Goal: Task Accomplishment & Management: Complete application form

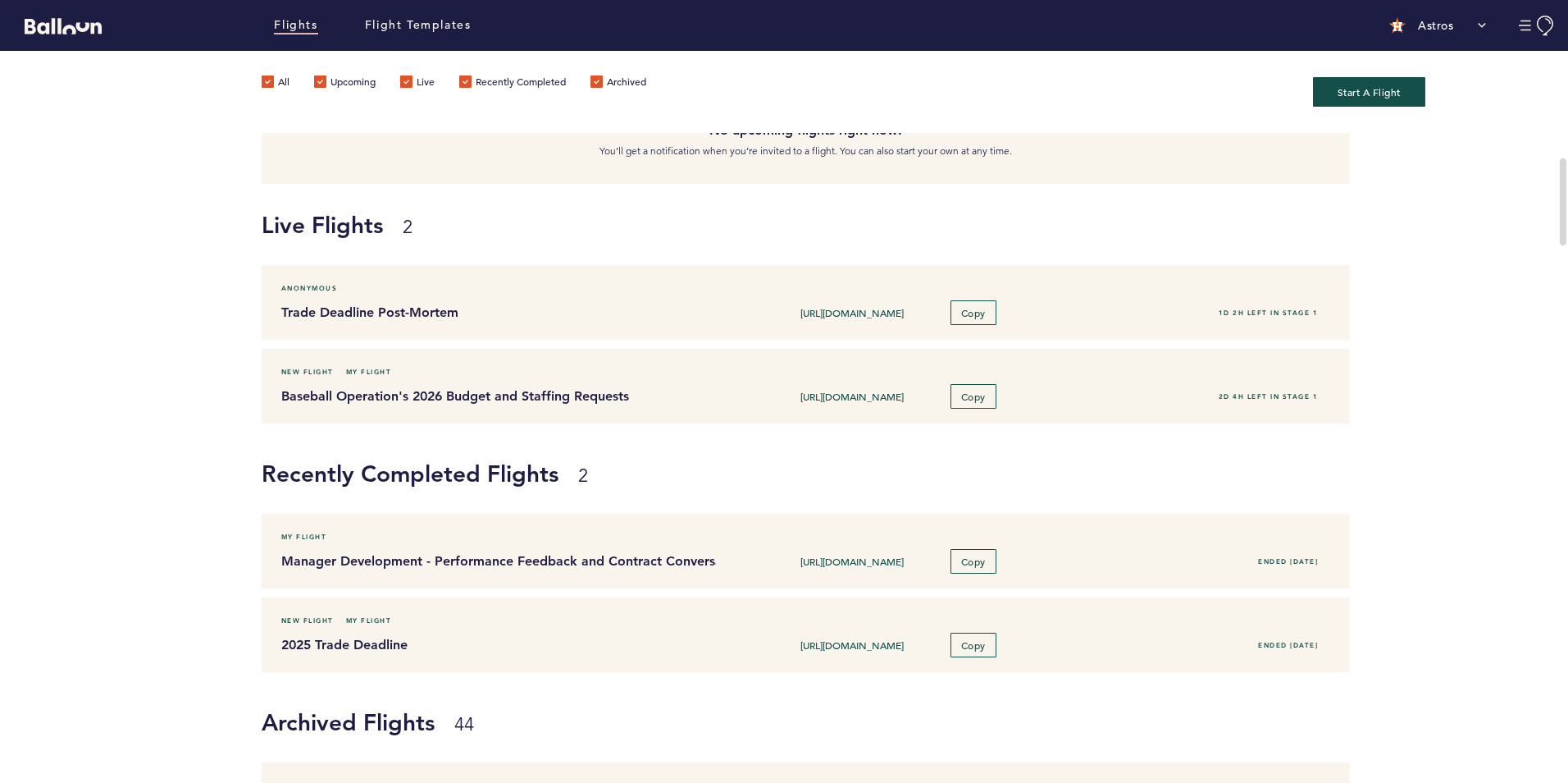
scroll to position [164, 0]
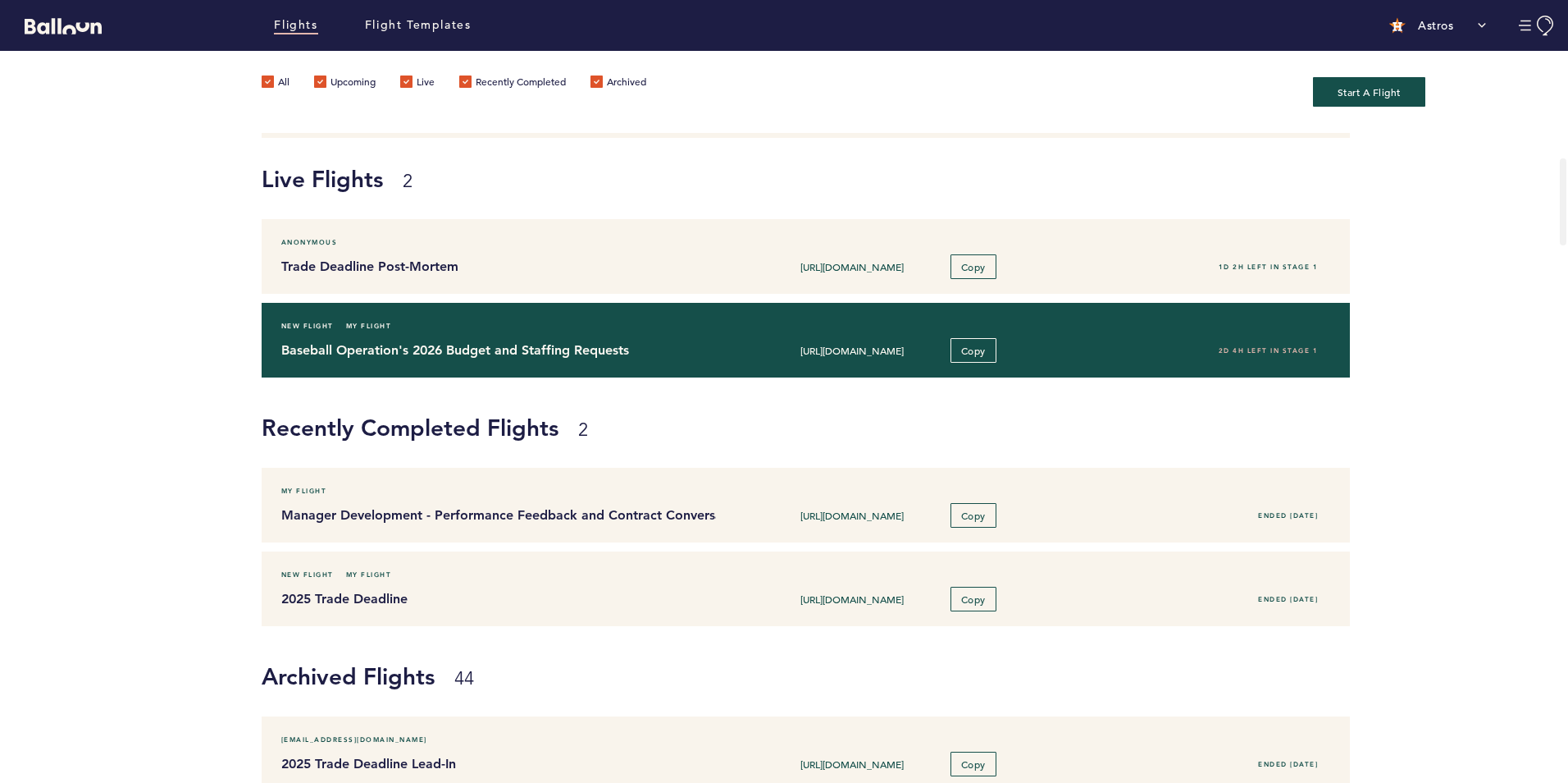
click at [430, 338] on div "Baseball Operation's 2026 Budget and Staffing Requests [URL][DOMAIN_NAME] Copy …" at bounding box center [806, 350] width 1075 height 25
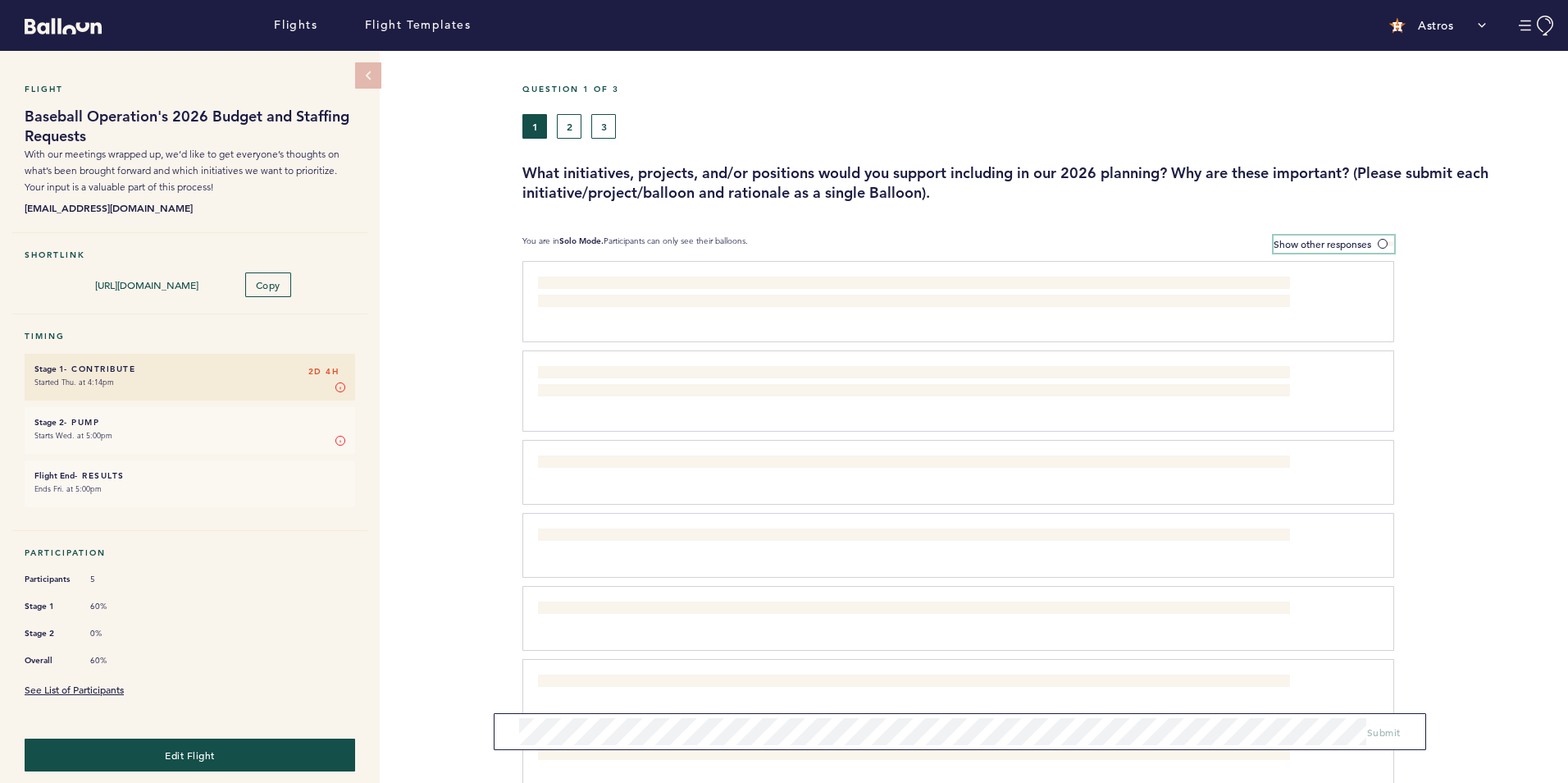
click at [1382, 241] on span at bounding box center [1385, 244] width 16 height 5
click at [0, 0] on input "Show other responses" at bounding box center [0, 0] width 0 height 0
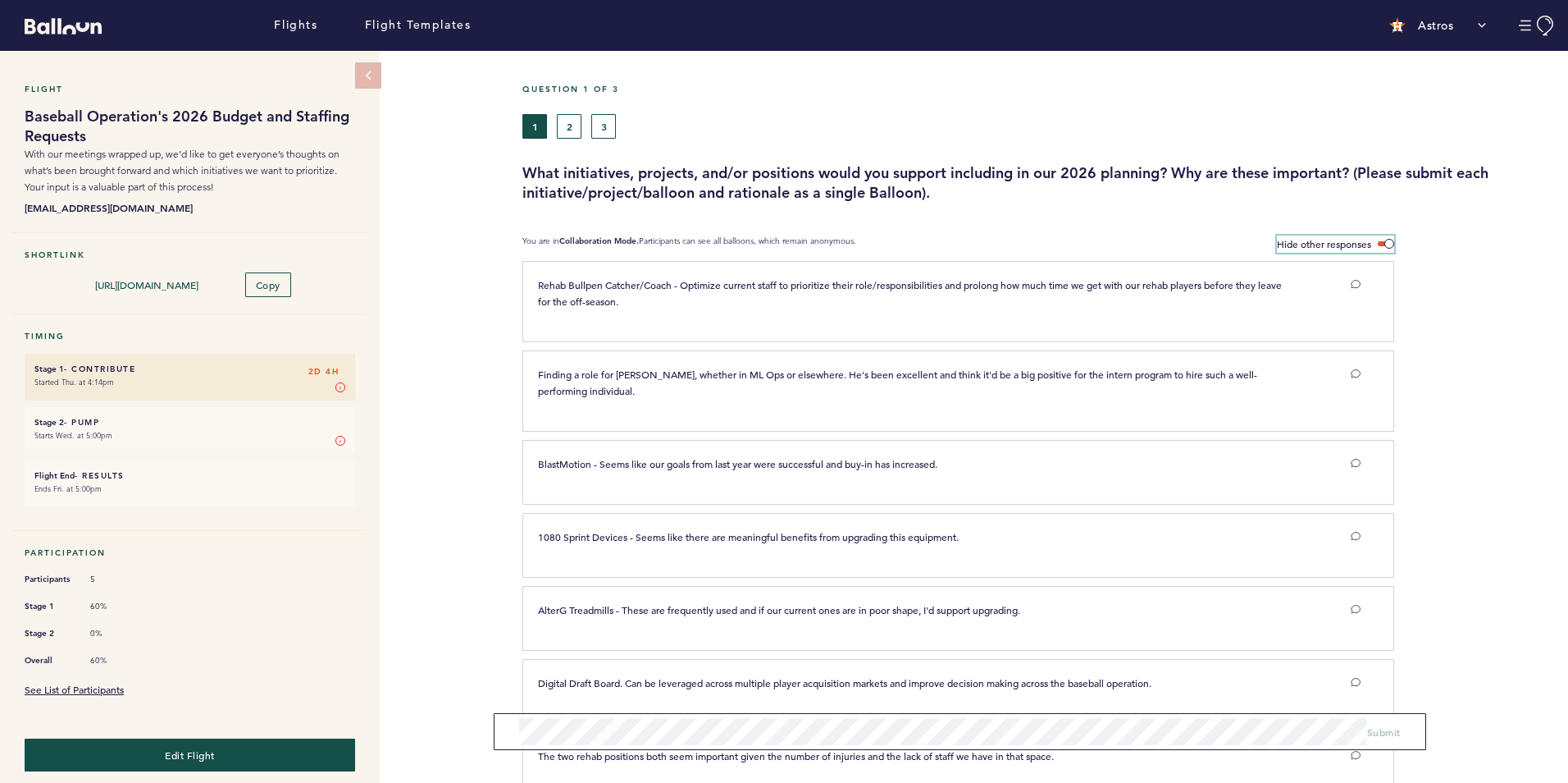
click at [1357, 235] on label "Hide other responses" at bounding box center [1335, 244] width 117 height 17
click at [0, 0] on input "Hide other responses" at bounding box center [0, 0] width 0 height 0
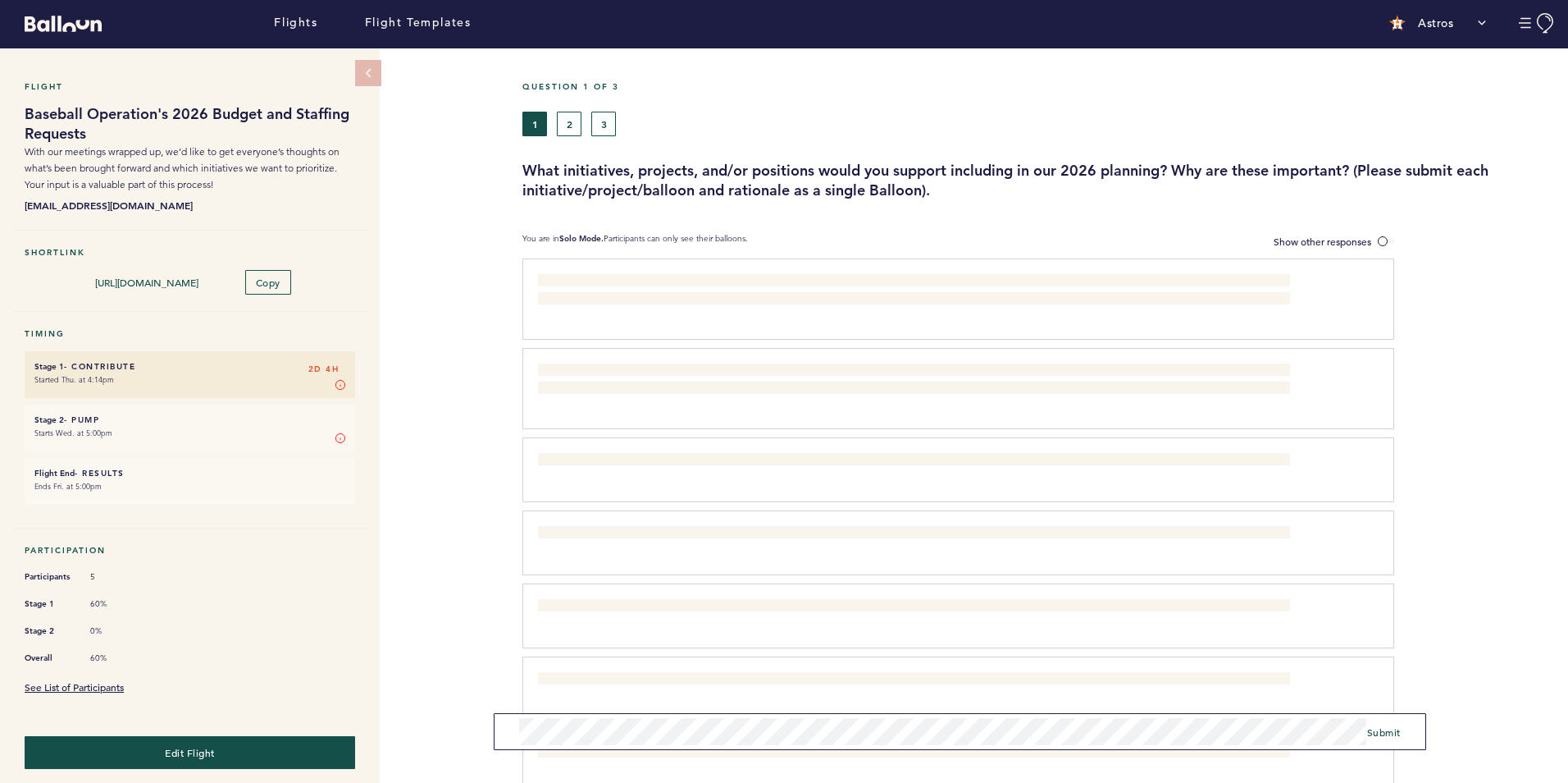
scroll to position [249, 0]
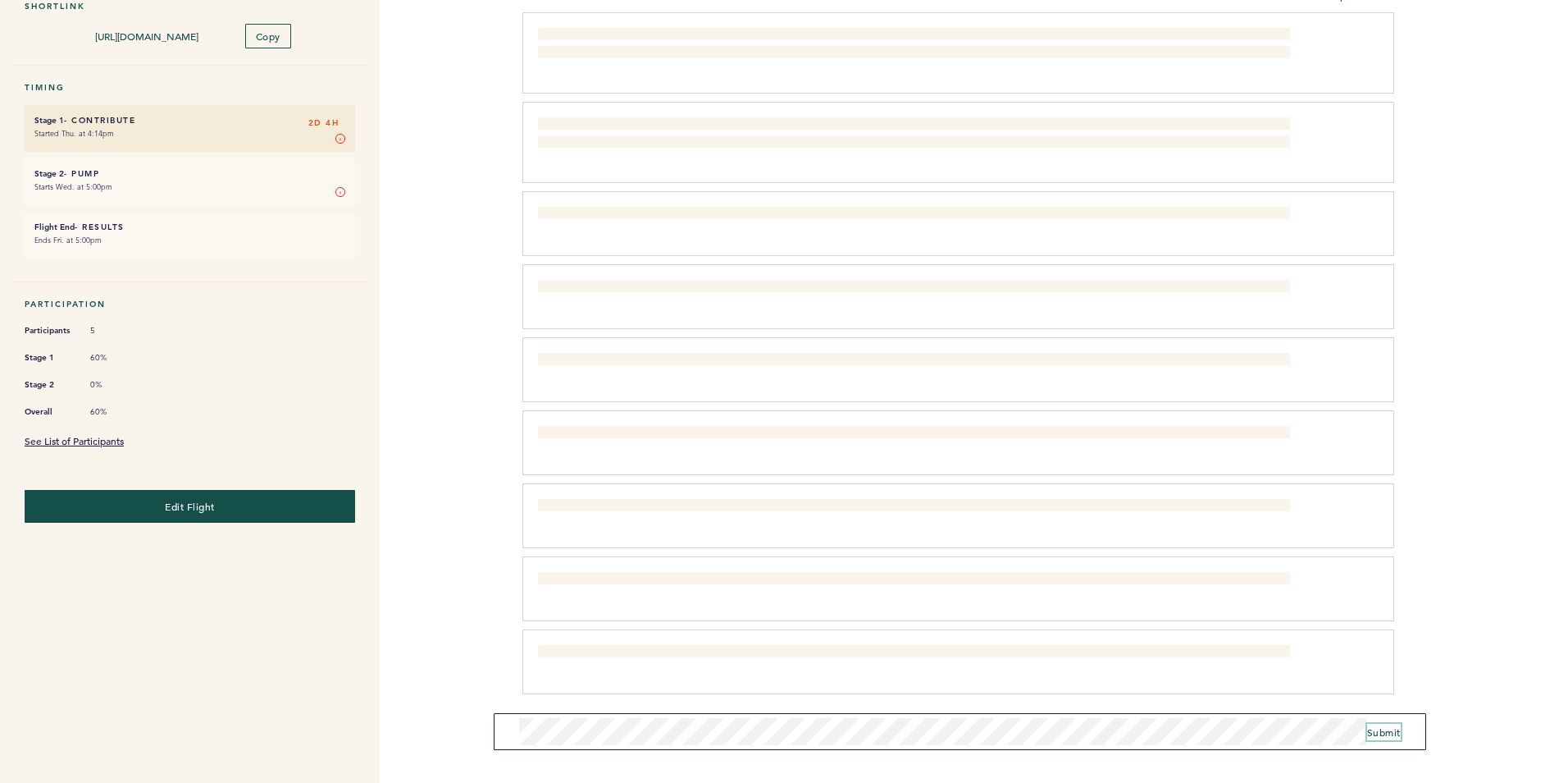
click at [1394, 733] on span "Submit" at bounding box center [1385, 731] width 34 height 13
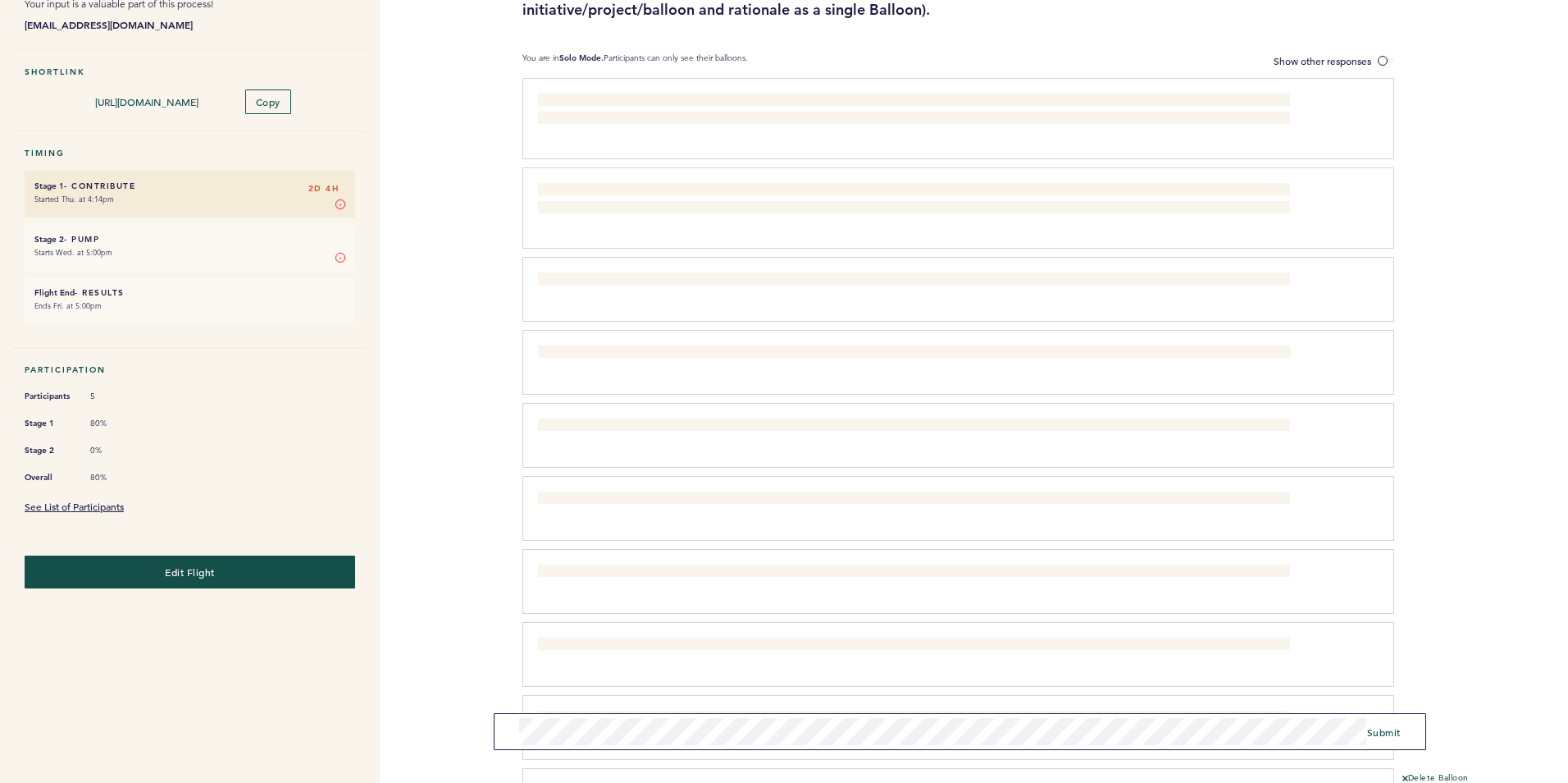
scroll to position [0, 0]
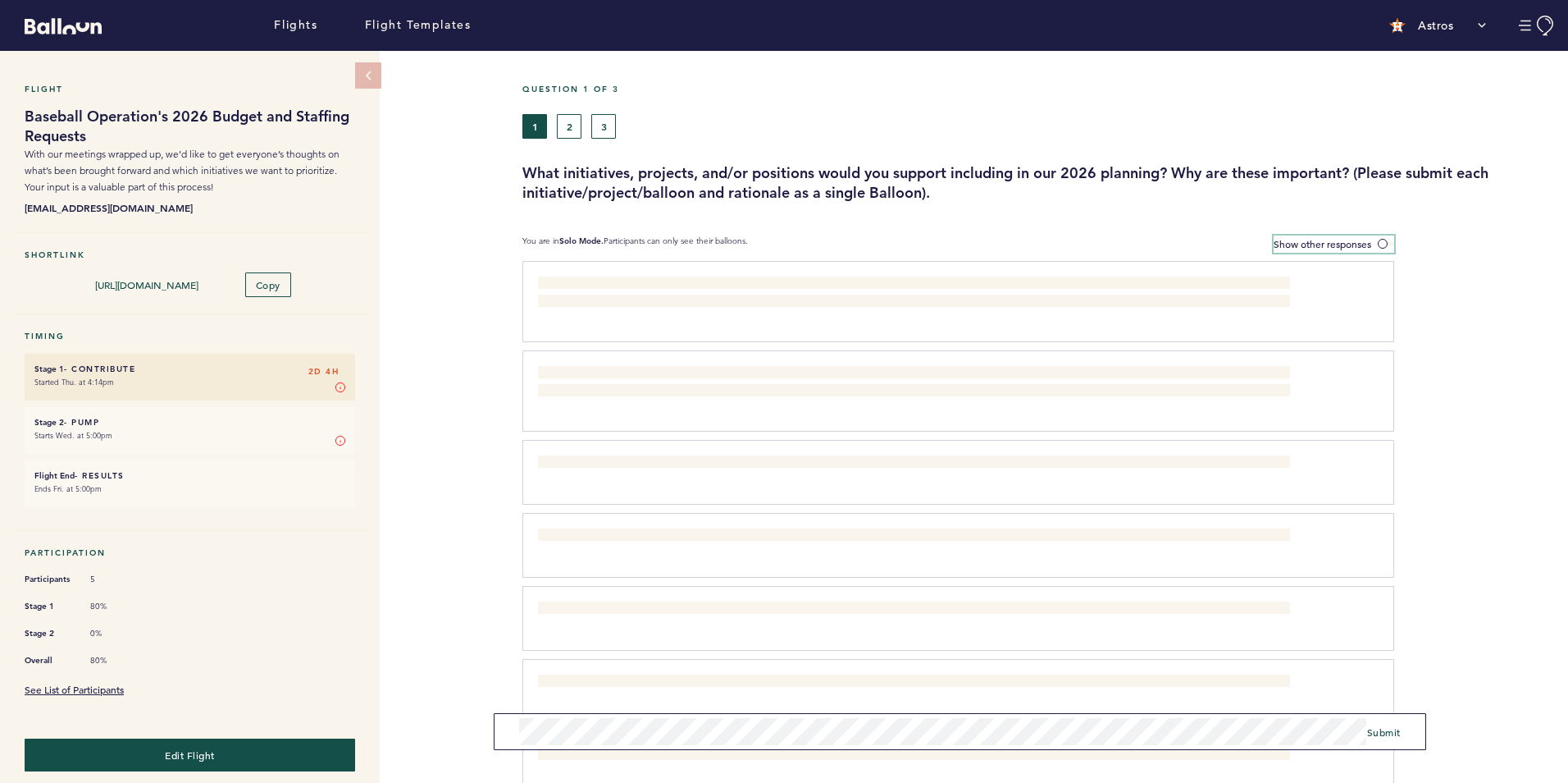
click at [1307, 238] on span "Show other responses" at bounding box center [1323, 243] width 98 height 13
click at [0, 0] on input "Show other responses" at bounding box center [0, 0] width 0 height 0
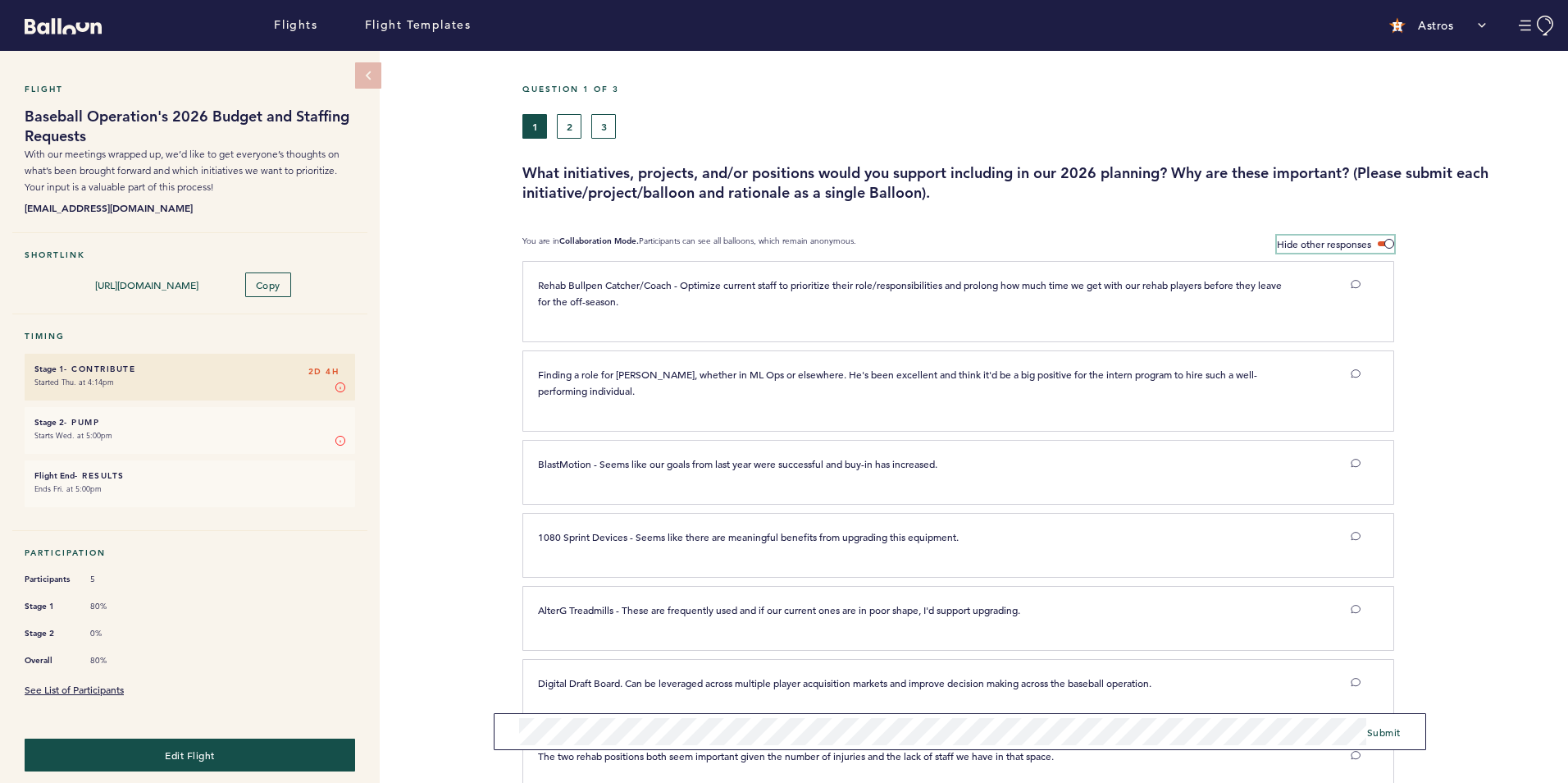
click at [1362, 248] on span "Hide other responses" at bounding box center [1324, 243] width 94 height 13
click at [0, 0] on input "Hide other responses" at bounding box center [0, 0] width 0 height 0
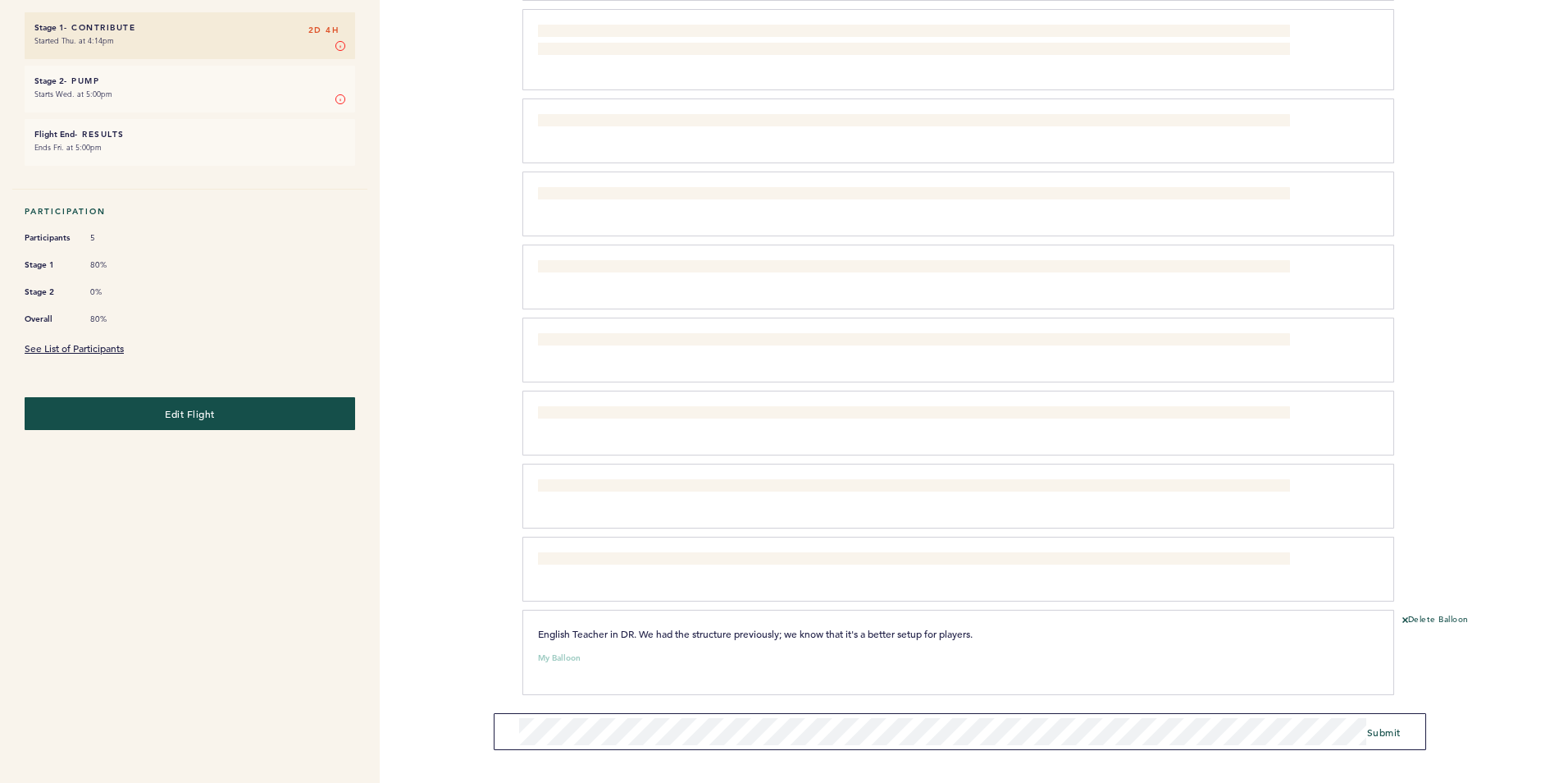
scroll to position [342, 0]
click at [485, 696] on div "Flights Flight Templates Astros Segments [EMAIL_ADDRESS][DOMAIN_NAME] Team Doma…" at bounding box center [784, 392] width 1568 height 783
click at [477, 679] on div "Flights Flight Templates Astros Segments [EMAIL_ADDRESS][DOMAIN_NAME] Team Doma…" at bounding box center [784, 392] width 1568 height 783
click at [1385, 733] on span "Submit" at bounding box center [1385, 731] width 34 height 13
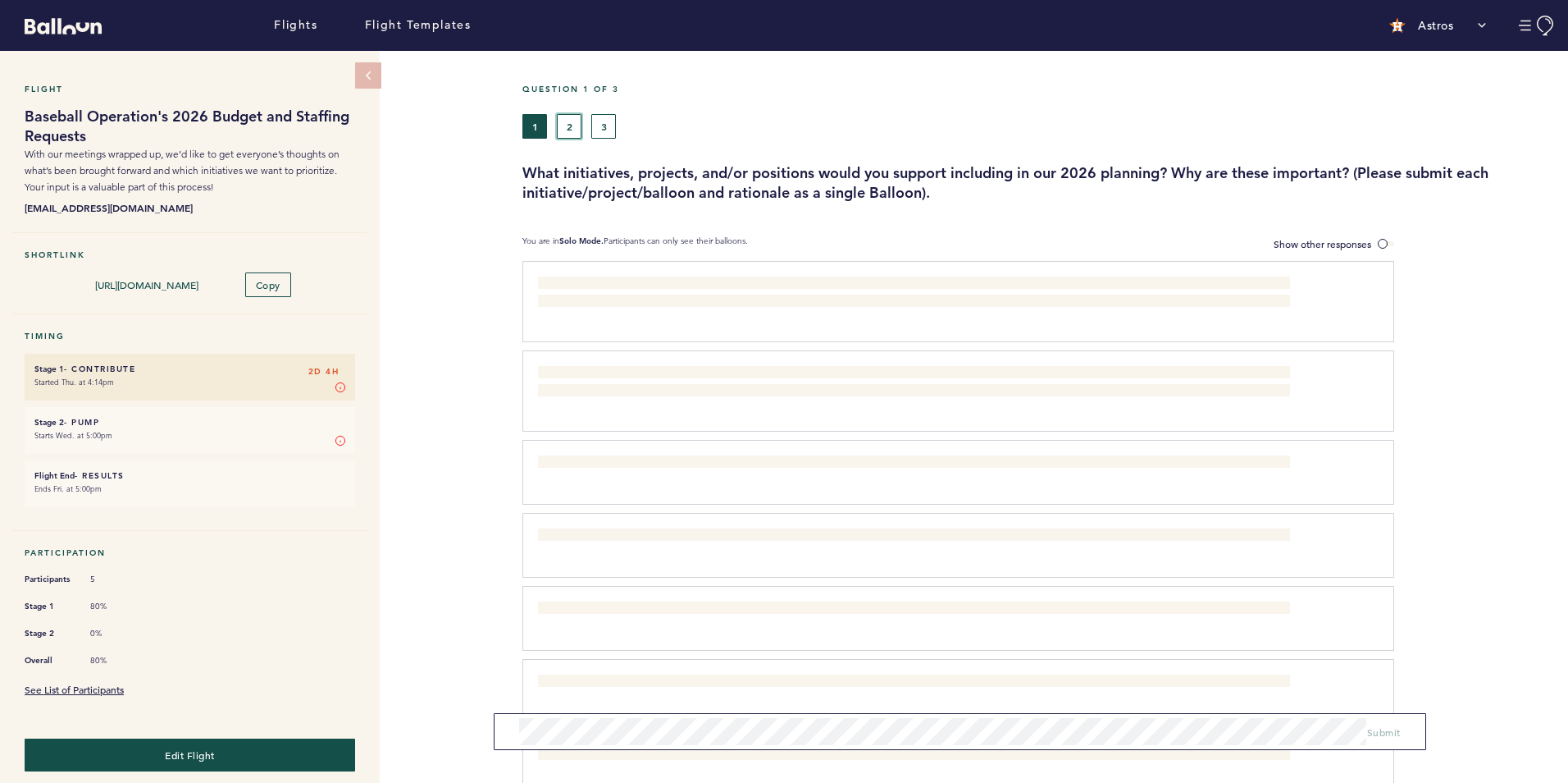
click at [572, 133] on button "2" at bounding box center [569, 126] width 25 height 25
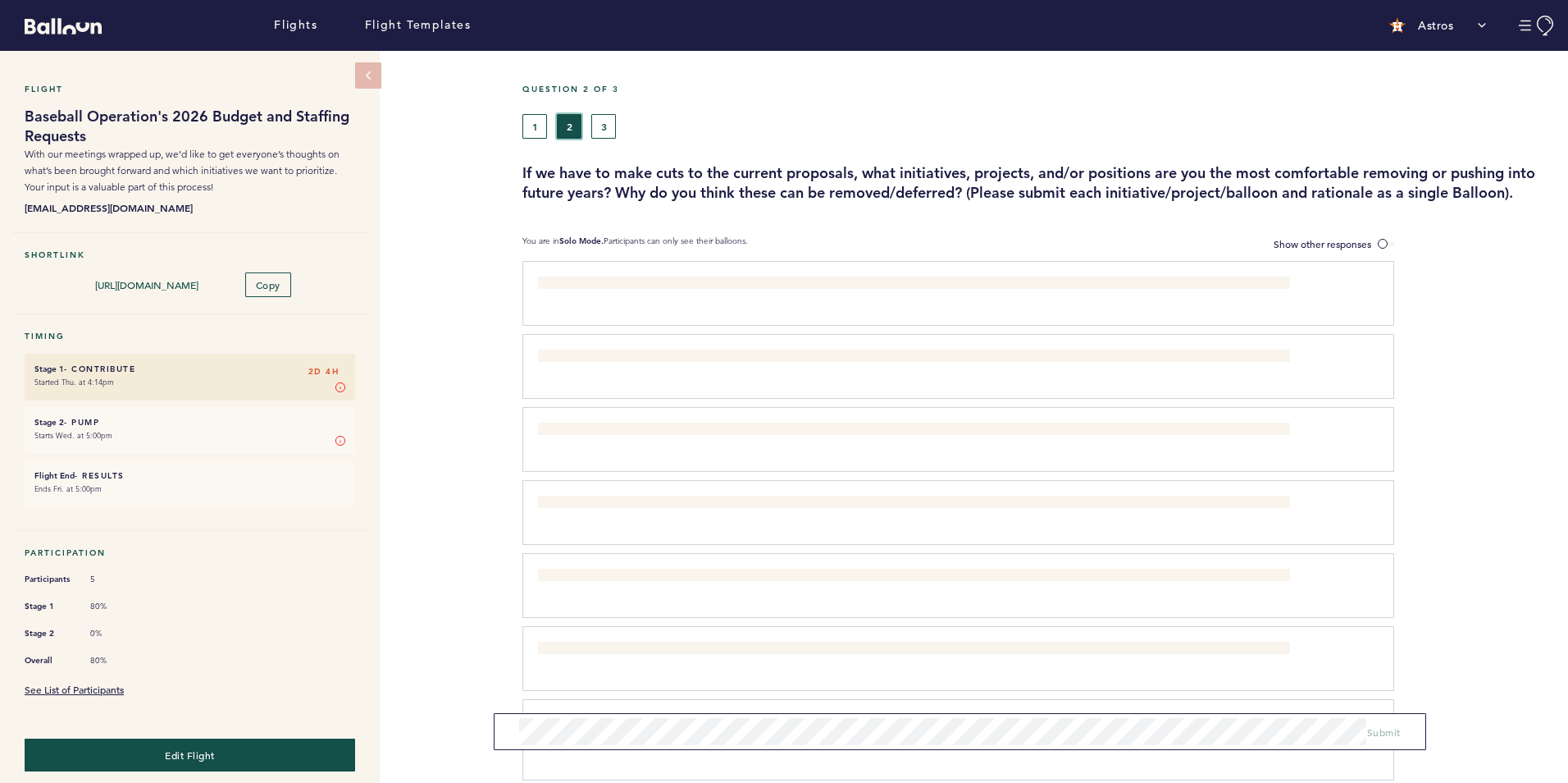
scroll to position [86, 0]
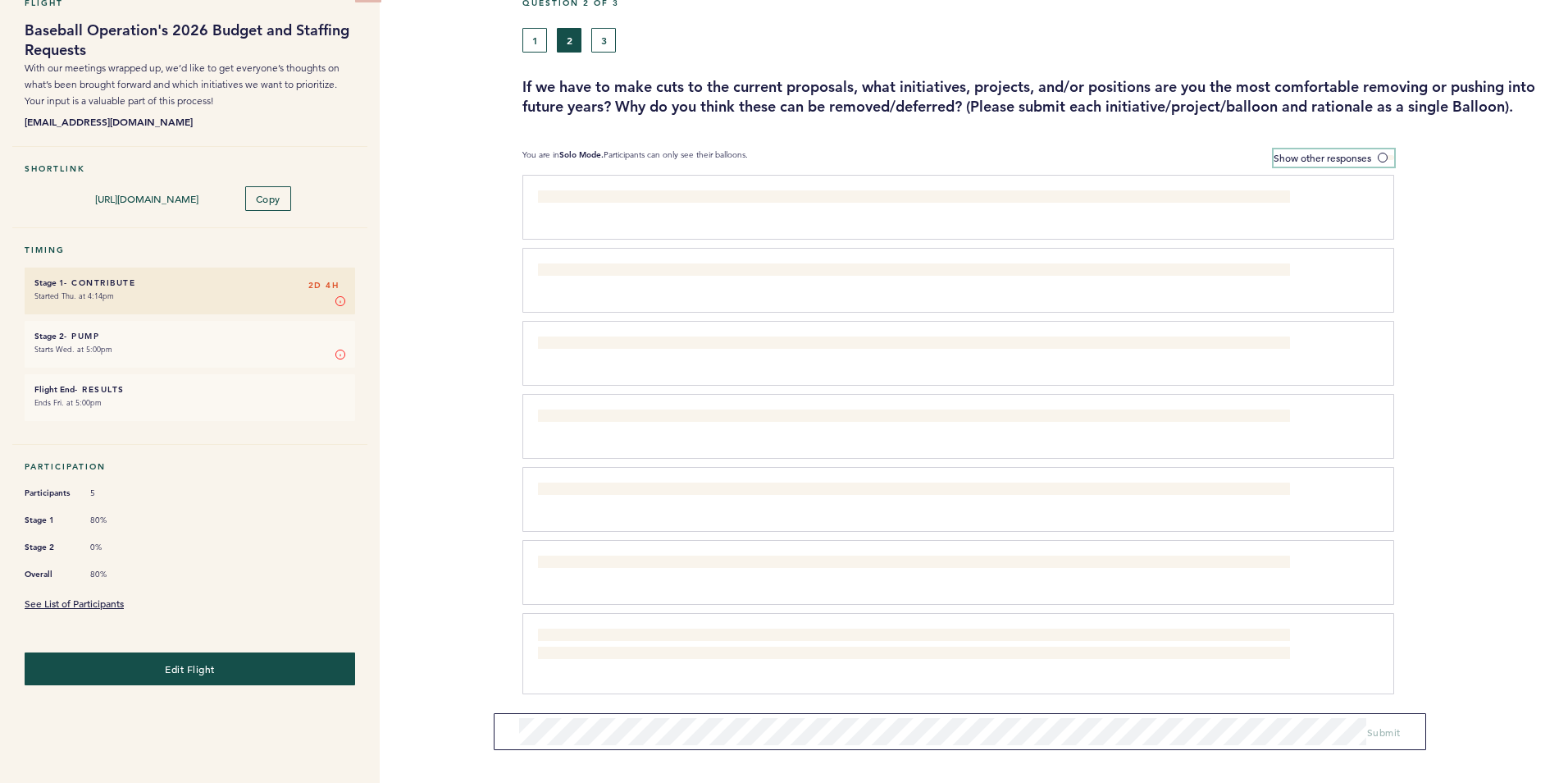
click at [1349, 159] on span "Show other responses" at bounding box center [1323, 157] width 98 height 13
click at [0, 0] on input "Show other responses" at bounding box center [0, 0] width 0 height 0
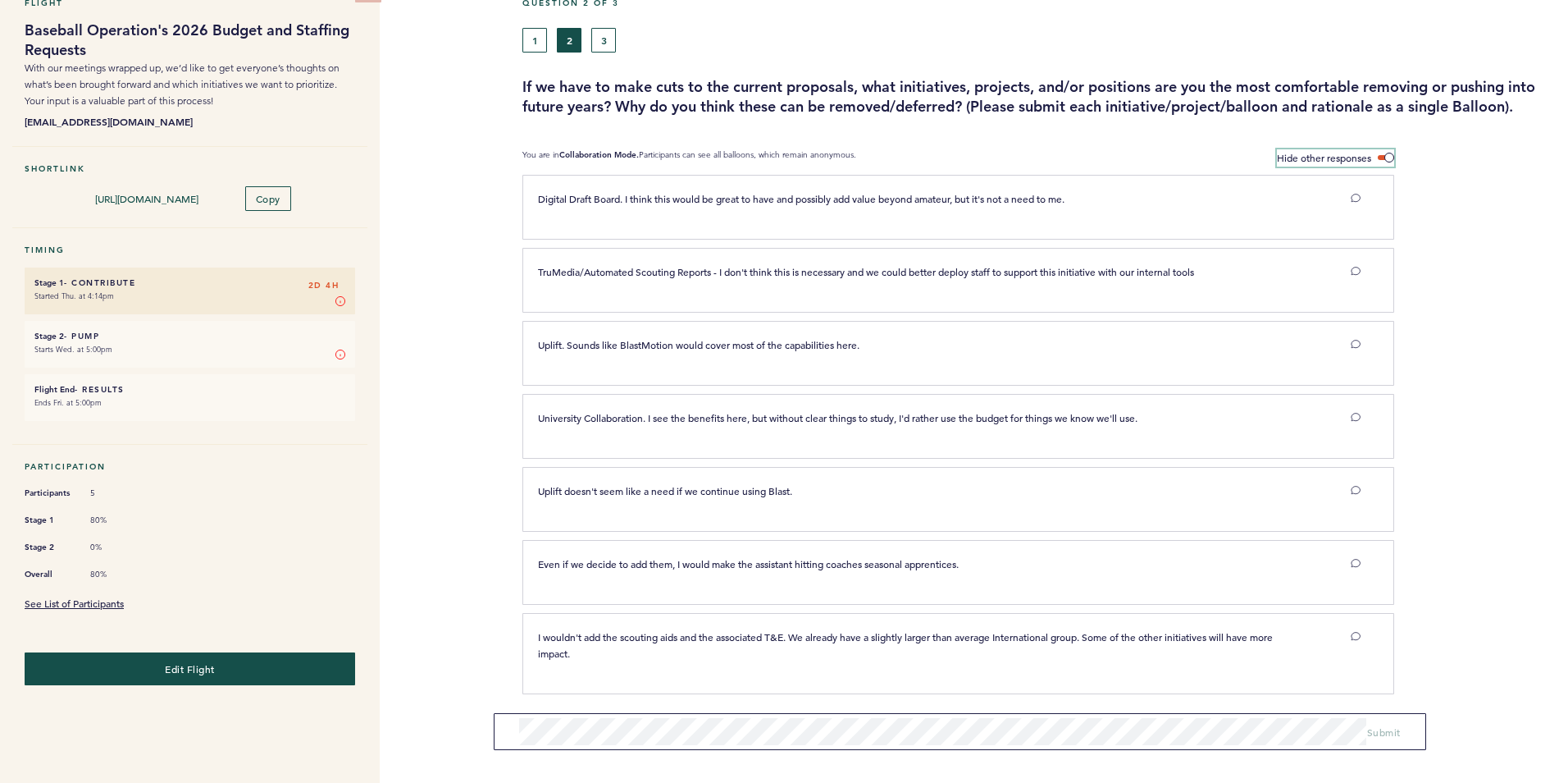
click at [1362, 149] on label "Hide other responses" at bounding box center [1335, 158] width 117 height 17
click at [0, 0] on input "Hide other responses" at bounding box center [0, 0] width 0 height 0
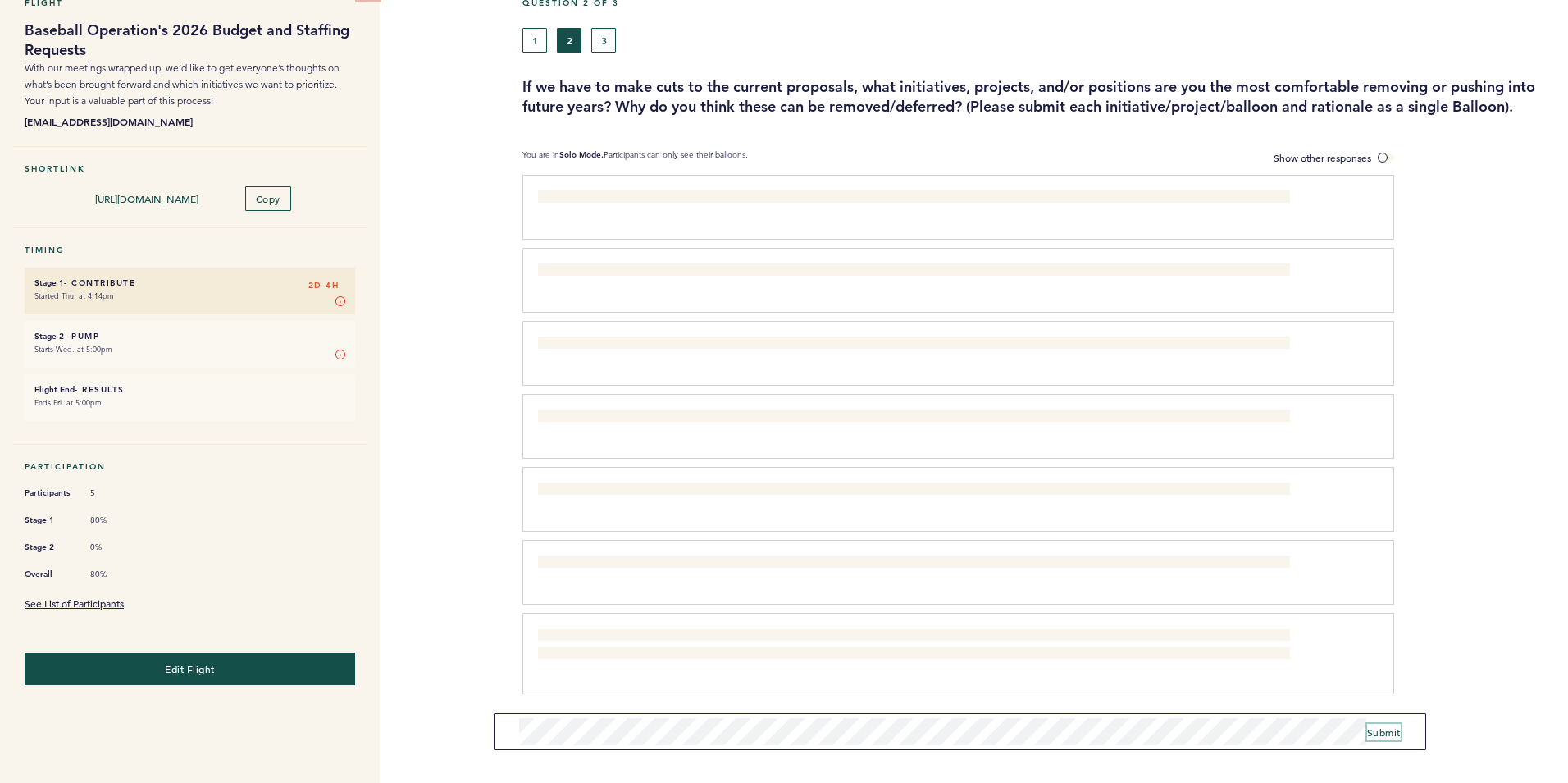
click at [1385, 734] on span "Submit" at bounding box center [1385, 731] width 34 height 13
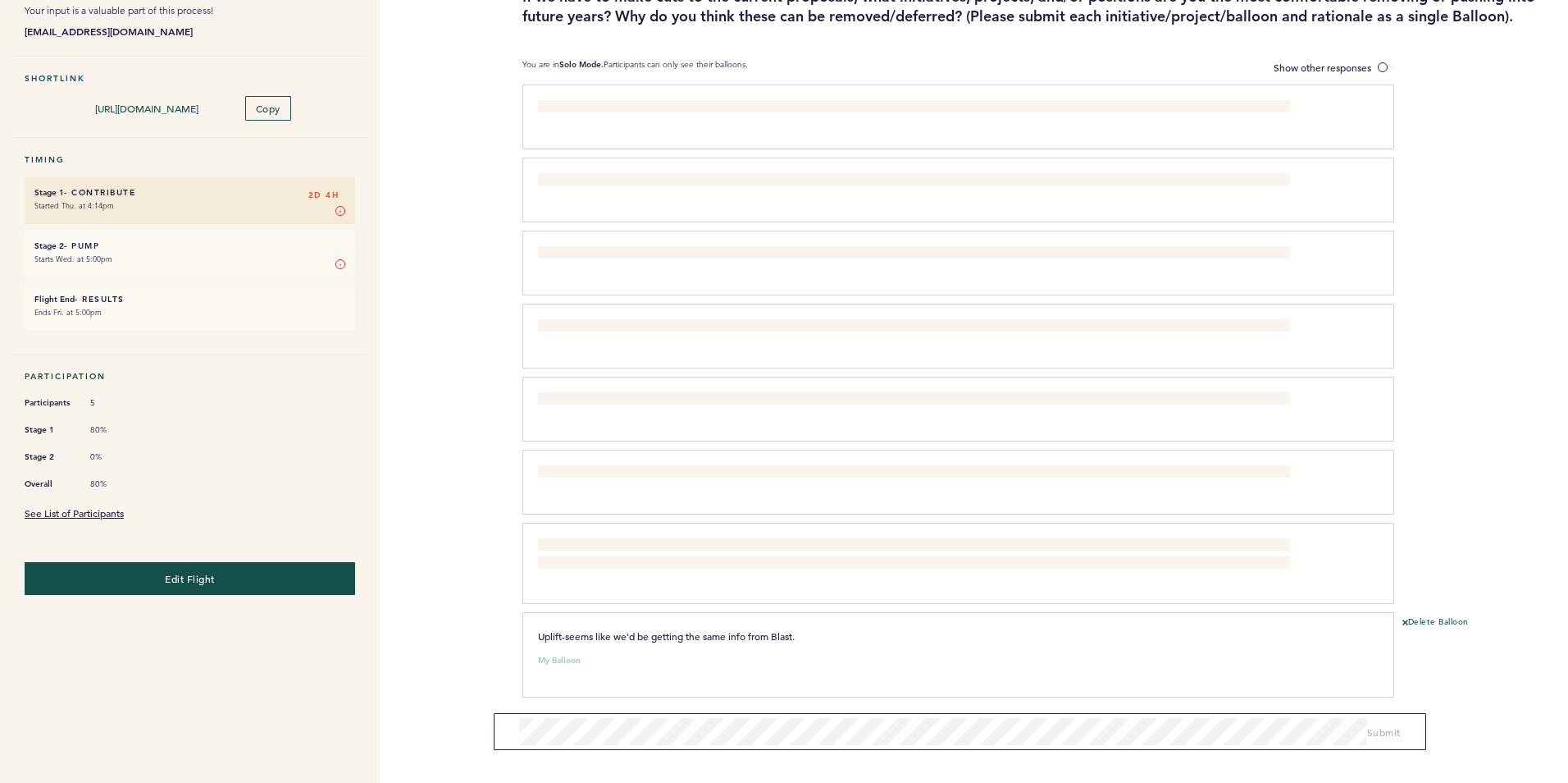
scroll to position [180, 0]
